Goal: Navigation & Orientation: Find specific page/section

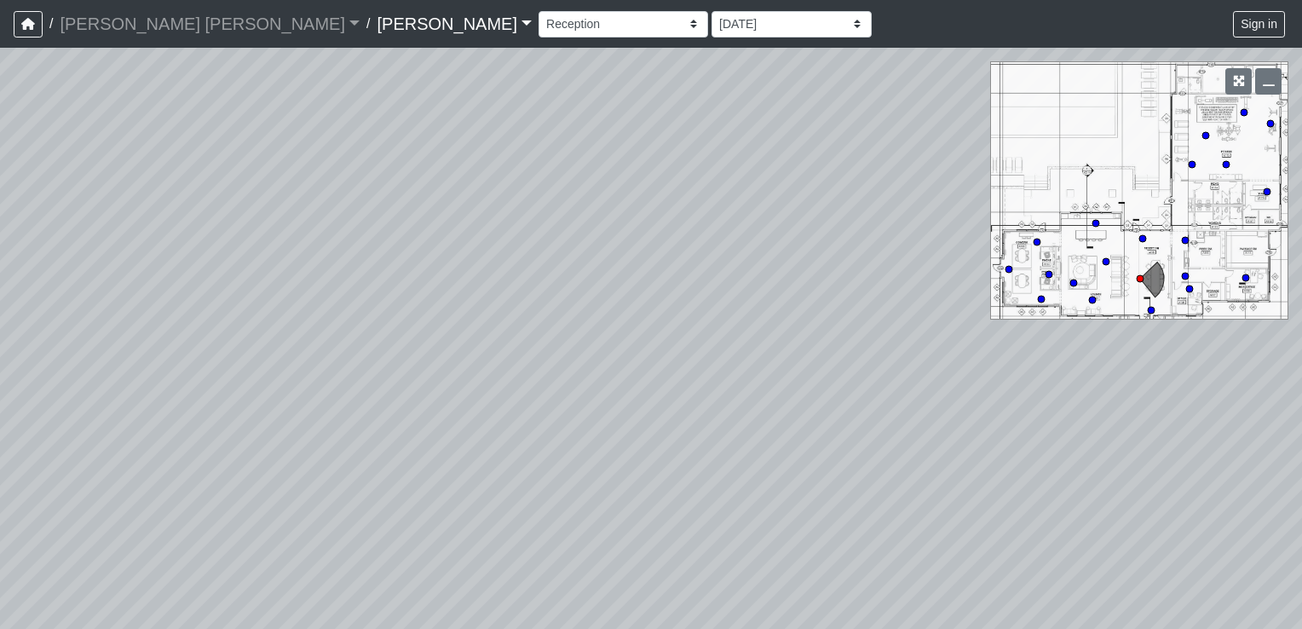
select select "w2c1X92UvfLxRFaShEBYze"
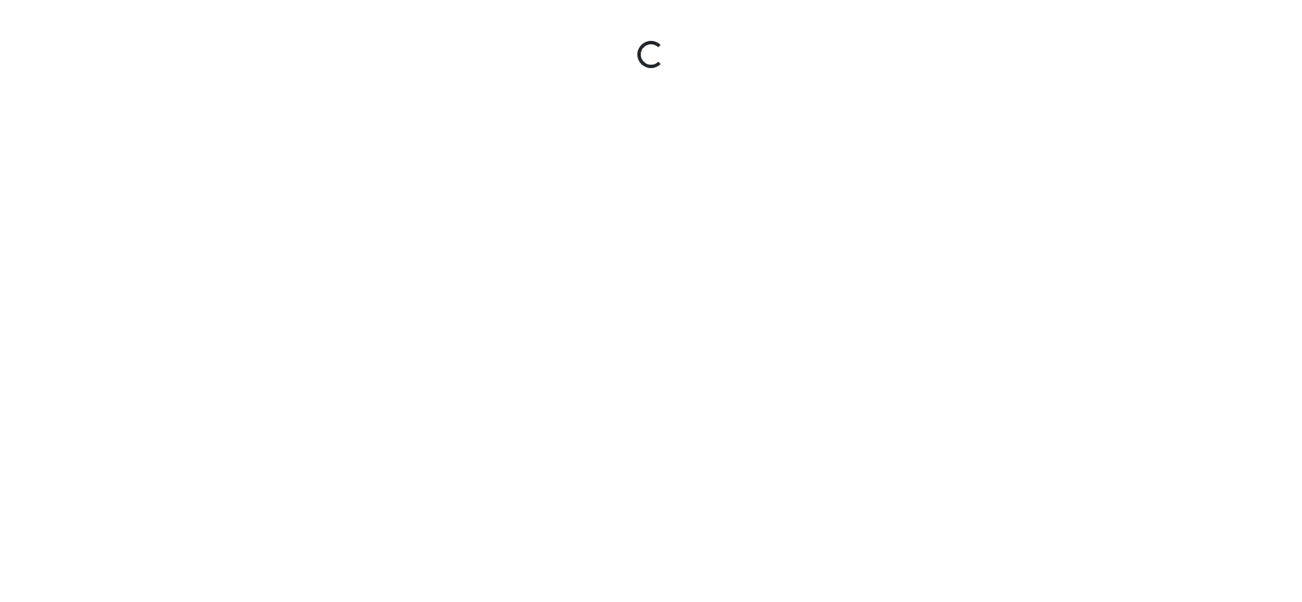
select select "w2c1X92UvfLxRFaShEBYze"
